Goal: Use online tool/utility: Utilize a website feature to perform a specific function

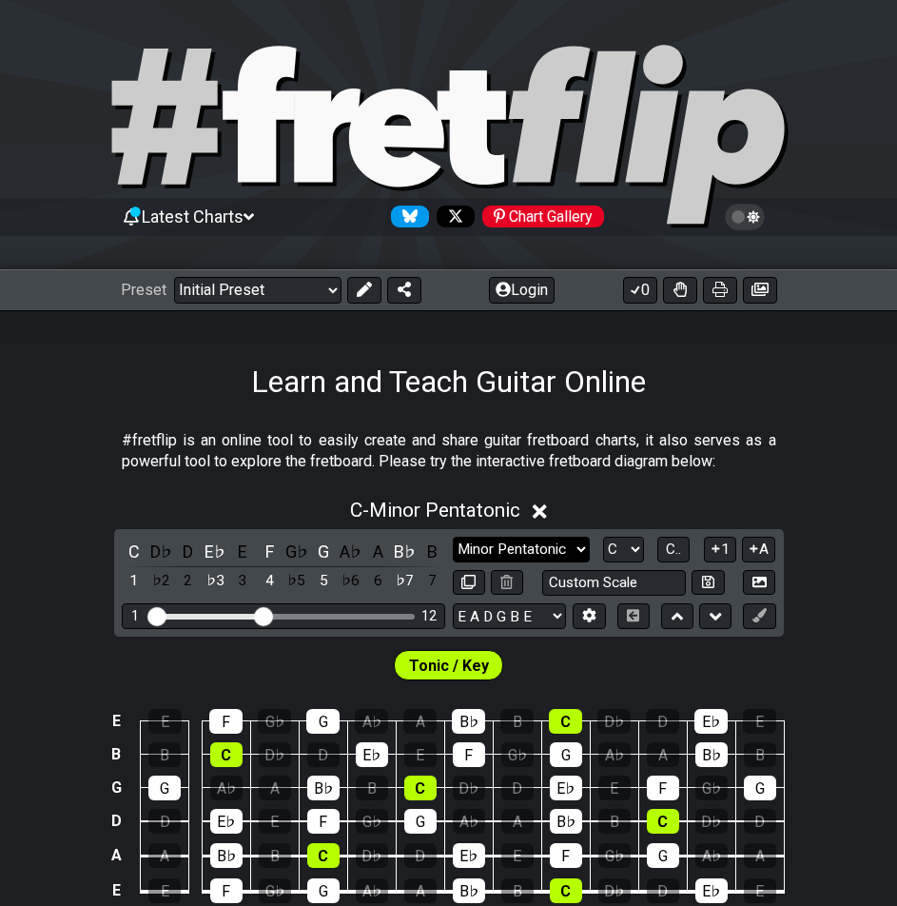
click at [520, 545] on select "Minor Pentatonic Click to edit Minor Pentatonic Major Pentatonic Minor Blues Ma…" at bounding box center [521, 550] width 137 height 26
select select "Major / [PERSON_NAME]"
click at [453, 537] on select "Minor Pentatonic Click to edit Minor Pentatonic Major Pentatonic Minor Blues Ma…" at bounding box center [521, 550] width 137 height 26
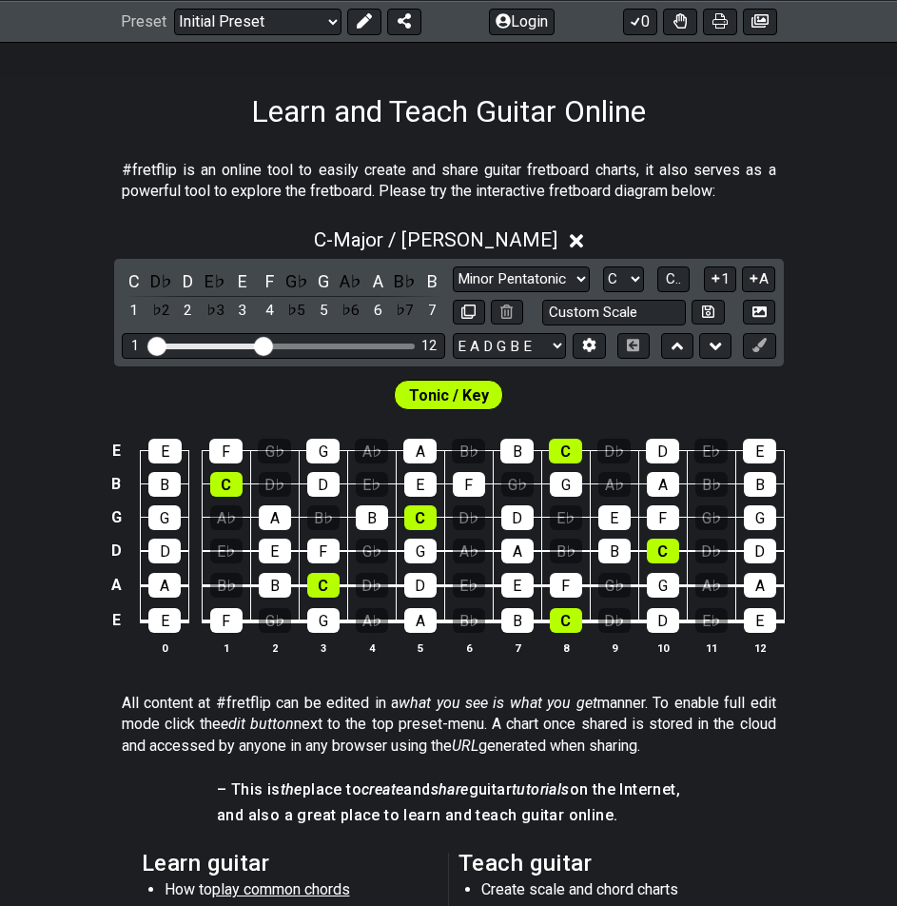
scroll to position [476, 0]
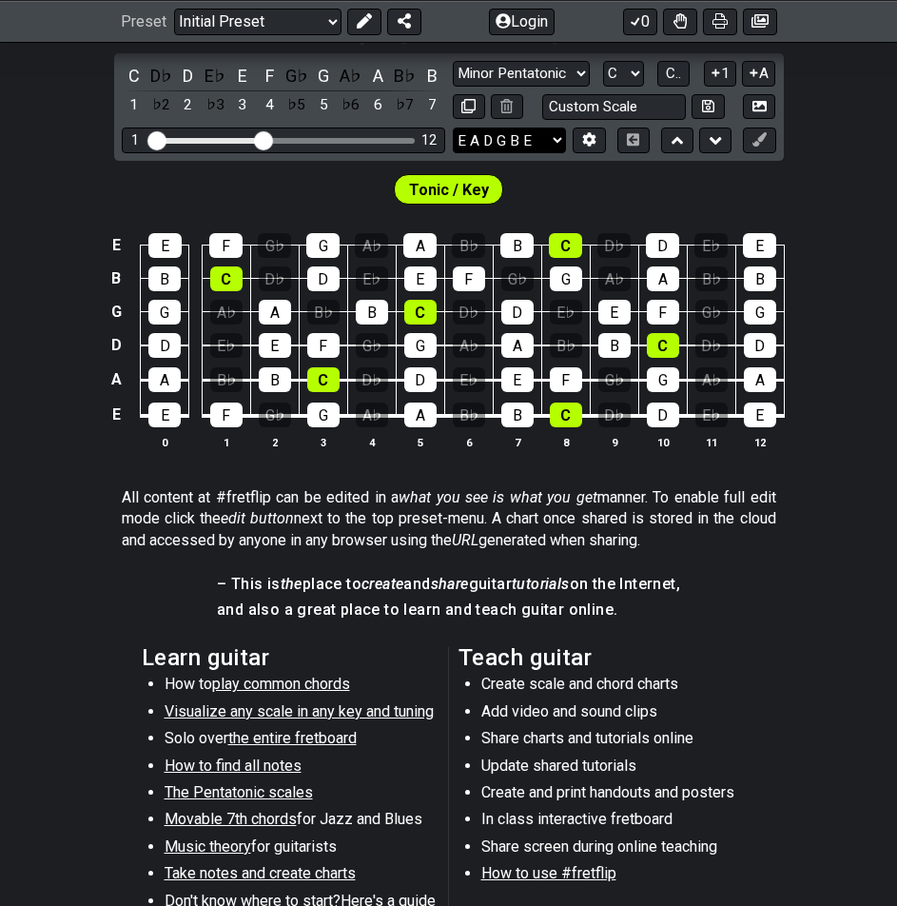
click at [535, 140] on select "E A D G B E E A D G B E E A D G B E B E A D F♯ B A D G C E A D A D G B E E♭ A♭ …" at bounding box center [509, 141] width 113 height 26
select select "E A D G"
click at [453, 128] on select "E A D G B E E A D G B E E A D G B E B E A D F♯ B A D G C E A D A D G B E E♭ A♭ …" at bounding box center [509, 141] width 113 height 26
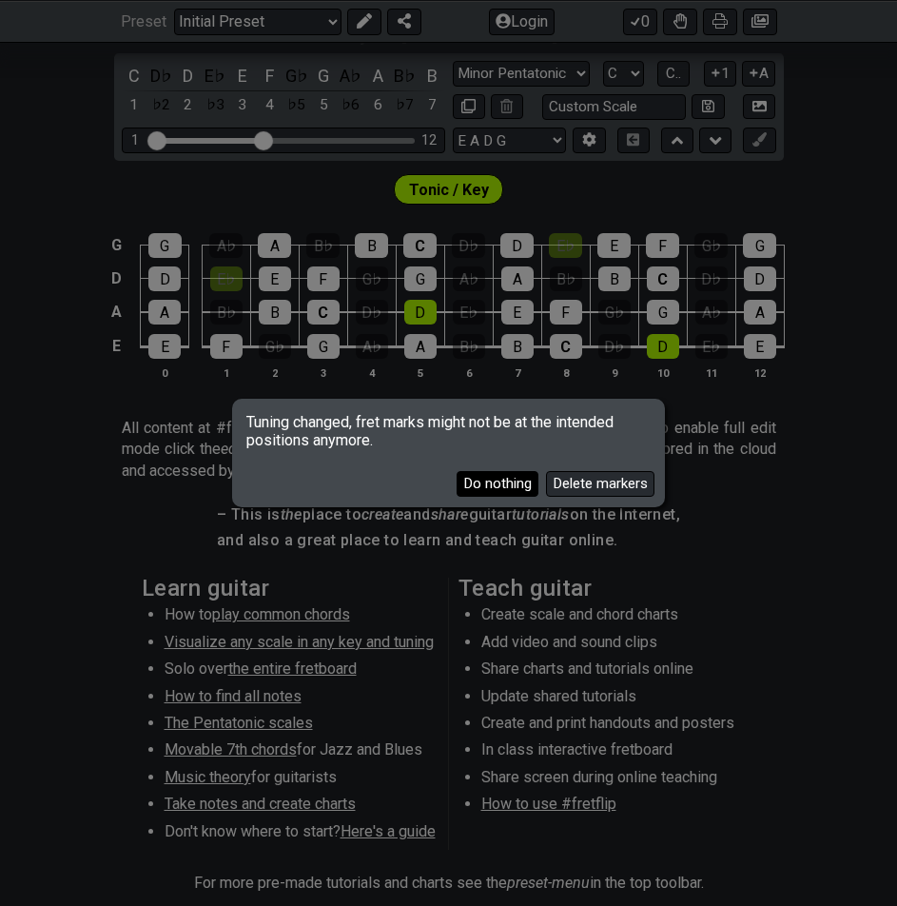
click at [523, 474] on button "Do nothing" at bounding box center [498, 484] width 82 height 26
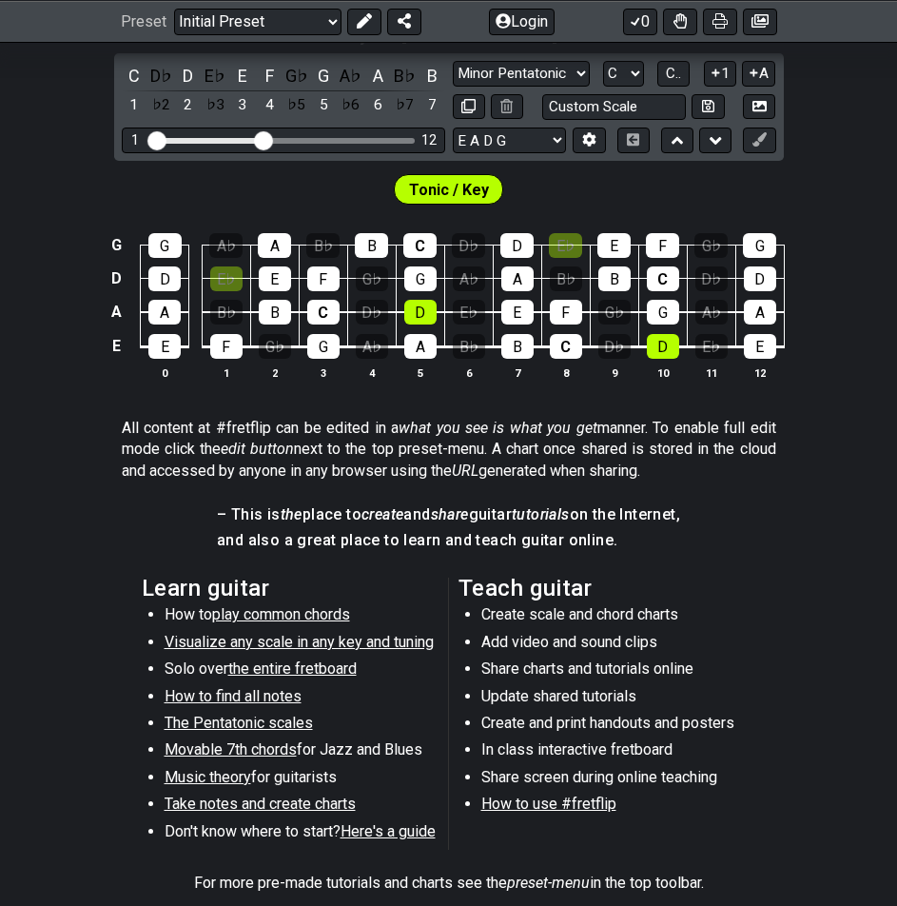
drag, startPoint x: 235, startPoint y: 285, endPoint x: 325, endPoint y: 502, distance: 234.7
click at [325, 502] on div "#fretflip is an online tool to easily create and share guitar fretboard charts,…" at bounding box center [448, 459] width 897 height 1070
drag, startPoint x: 125, startPoint y: 211, endPoint x: 507, endPoint y: 458, distance: 455.1
click at [504, 455] on div "#fretflip is an online tool to easily create and share guitar fretboard charts,…" at bounding box center [448, 459] width 897 height 1070
click at [518, 563] on div "– This is the place to create and share guitar tutorials on the Internet, and a…" at bounding box center [448, 533] width 463 height 73
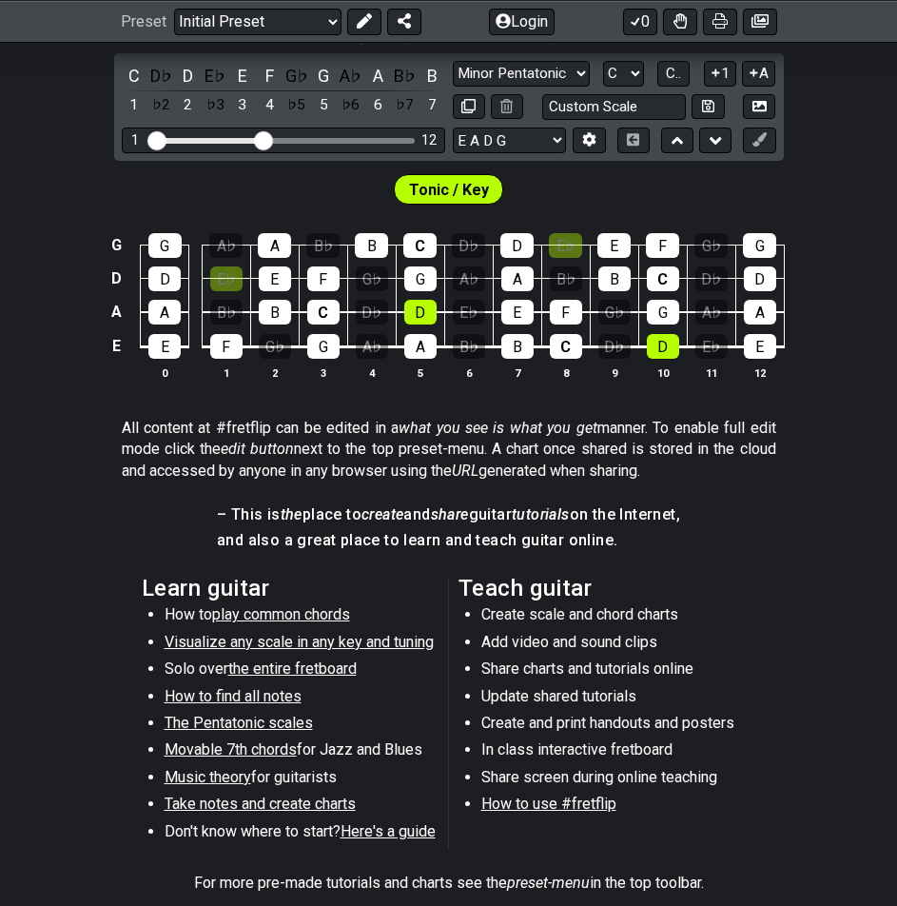
drag, startPoint x: 217, startPoint y: 170, endPoint x: 517, endPoint y: 526, distance: 465.4
click at [517, 517] on div "#fretflip is an online tool to easily create and share guitar fretboard charts,…" at bounding box center [448, 459] width 897 height 1070
drag, startPoint x: 291, startPoint y: 499, endPoint x: 424, endPoint y: 573, distance: 151.7
click at [381, 561] on div "#fretflip is an online tool to easily create and share guitar fretboard charts,…" at bounding box center [448, 459] width 897 height 1070
click at [436, 573] on div "Learn guitar How to play common chords Visualize any scale in any key and tunin…" at bounding box center [449, 717] width 615 height 295
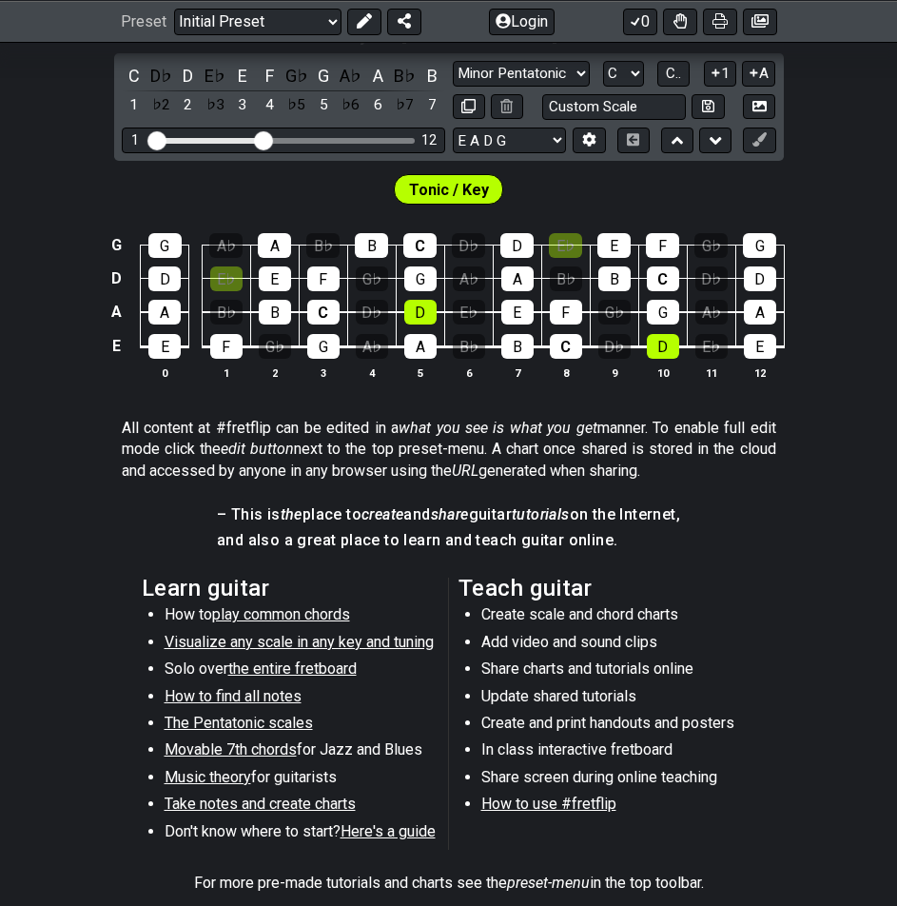
drag, startPoint x: 671, startPoint y: 452, endPoint x: 690, endPoint y: 529, distance: 79.4
click at [690, 526] on div "#fretflip is an online tool to easily create and share guitar fretboard charts,…" at bounding box center [448, 459] width 897 height 1070
click at [680, 529] on span "– This is the place to create and share guitar tutorials on the Internet, and a…" at bounding box center [448, 529] width 463 height 50
drag, startPoint x: 112, startPoint y: 391, endPoint x: 526, endPoint y: 529, distance: 436.4
click at [510, 529] on div "#fretflip is an online tool to easily create and share guitar fretboard charts,…" at bounding box center [448, 459] width 897 height 1070
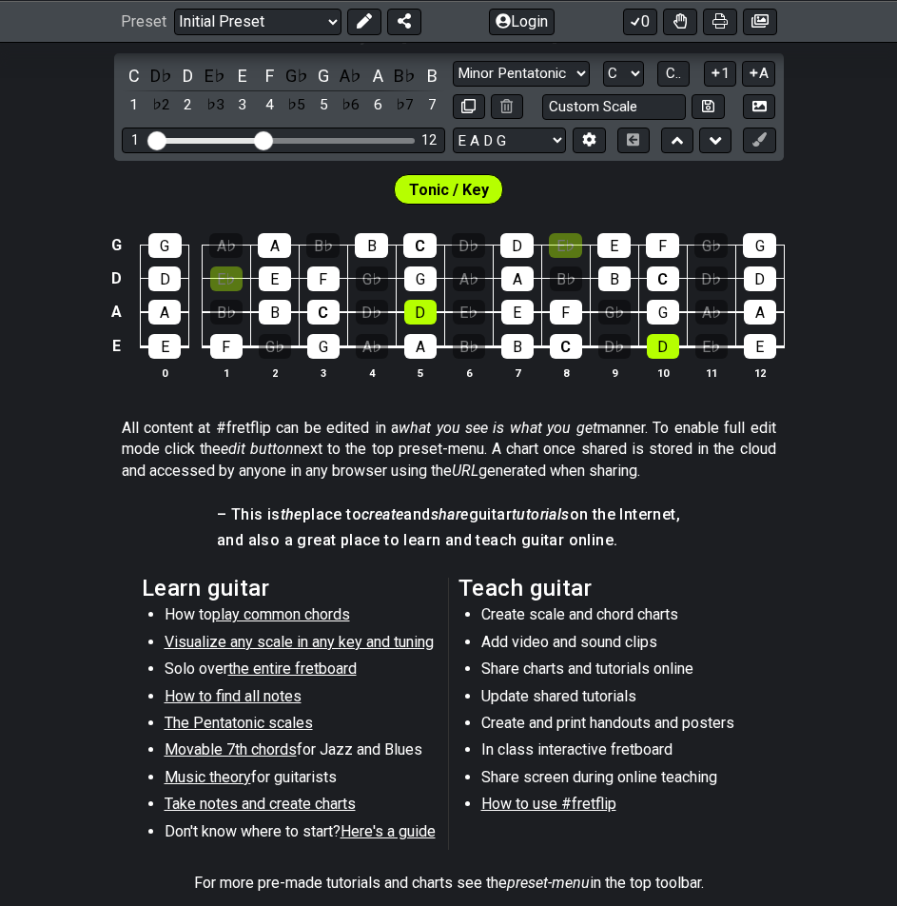
drag, startPoint x: 139, startPoint y: 421, endPoint x: 353, endPoint y: 536, distance: 243.1
click at [341, 529] on div "#fretflip is an online tool to easily create and share guitar fretboard charts,…" at bounding box center [448, 459] width 897 height 1070
drag, startPoint x: 136, startPoint y: 440, endPoint x: 547, endPoint y: 507, distance: 416.7
click at [535, 507] on div "#fretflip is an online tool to easily create and share guitar fretboard charts,…" at bounding box center [448, 459] width 897 height 1070
drag, startPoint x: 715, startPoint y: 400, endPoint x: 703, endPoint y: 563, distance: 164.1
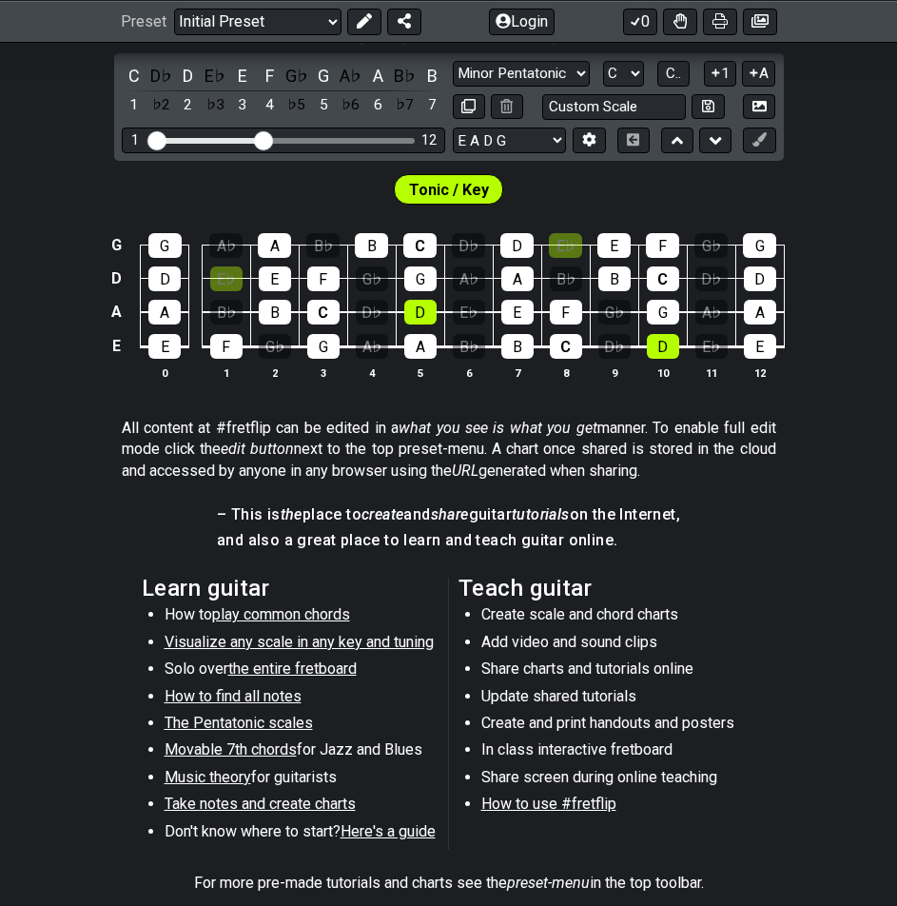
click at [706, 551] on div "#fretflip is an online tool to easily create and share guitar fretboard charts,…" at bounding box center [448, 459] width 897 height 1070
